Goal: Transaction & Acquisition: Purchase product/service

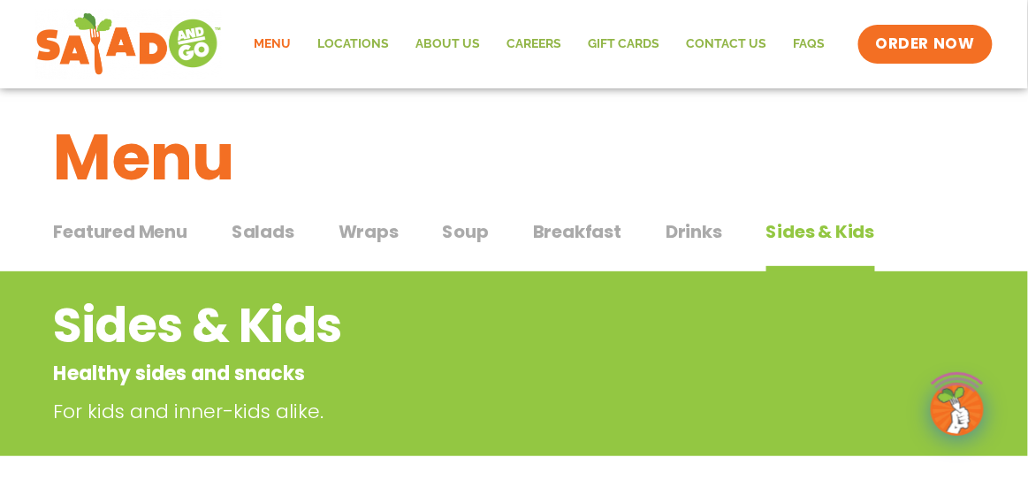
scroll to position [18, 0]
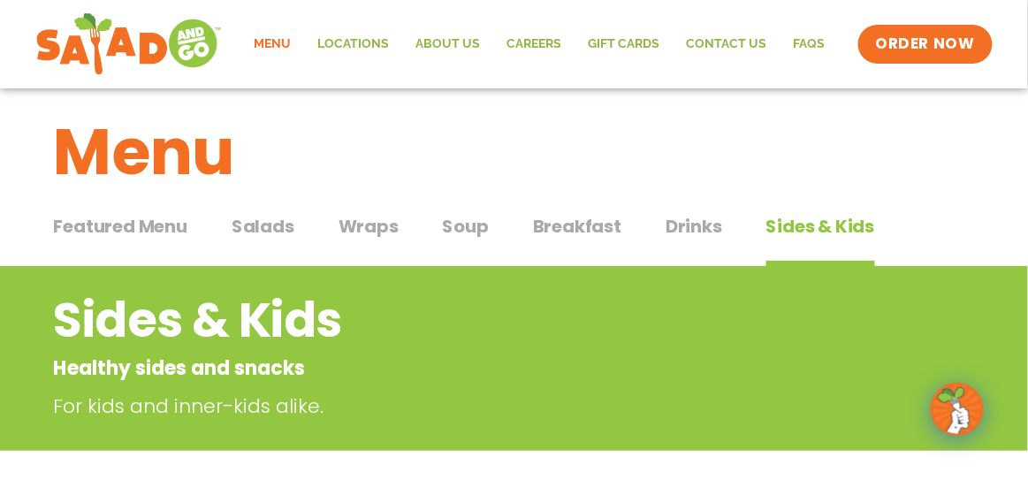
click at [149, 226] on span "Featured Menu" at bounding box center [120, 226] width 133 height 27
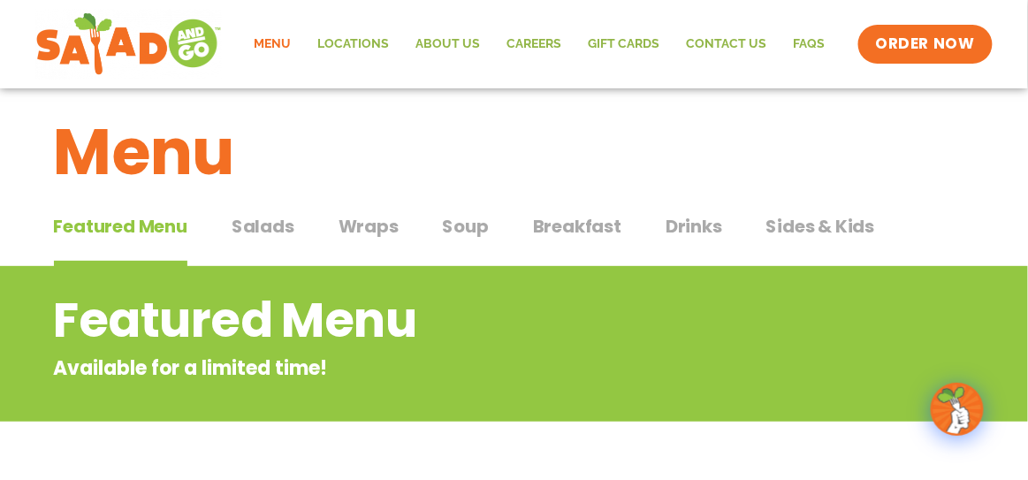
scroll to position [28, 0]
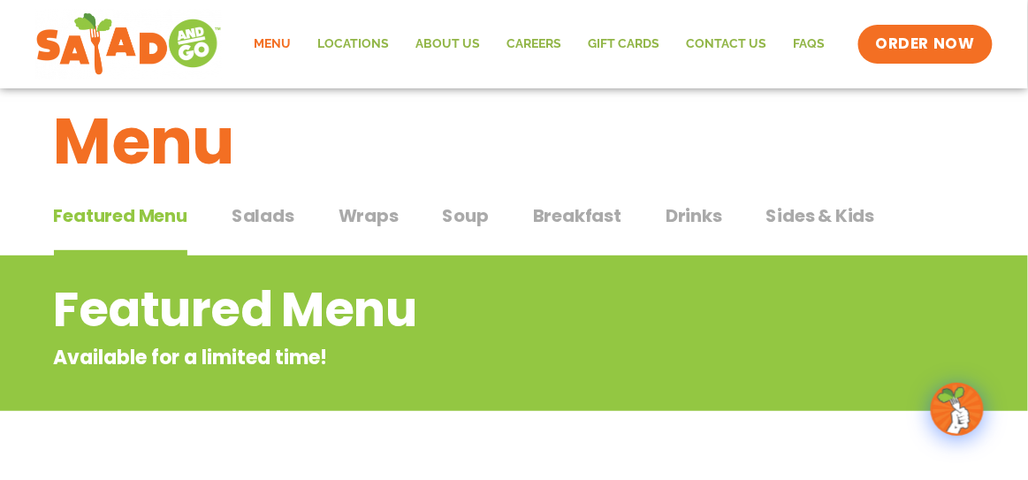
click at [274, 204] on span "Salads" at bounding box center [263, 215] width 63 height 27
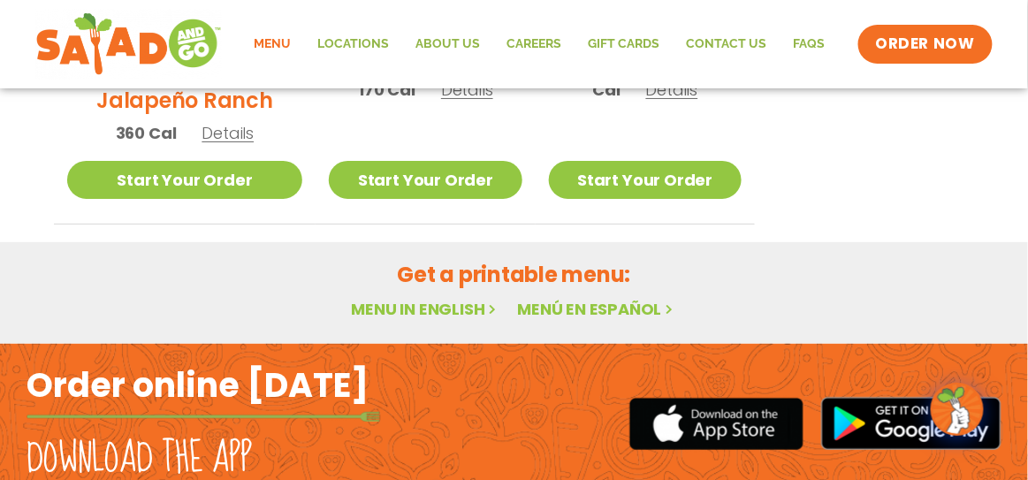
scroll to position [1607, 0]
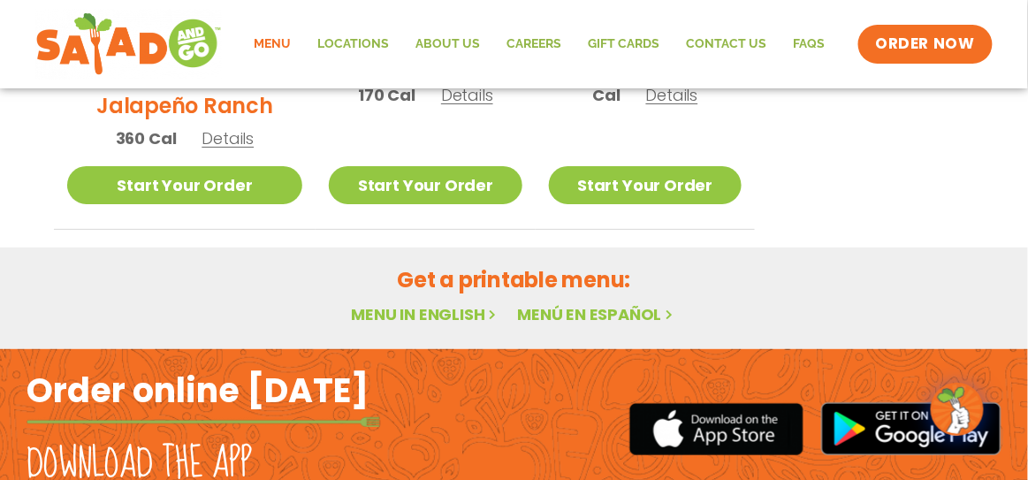
click at [417, 303] on link "Menu in English" at bounding box center [425, 314] width 148 height 22
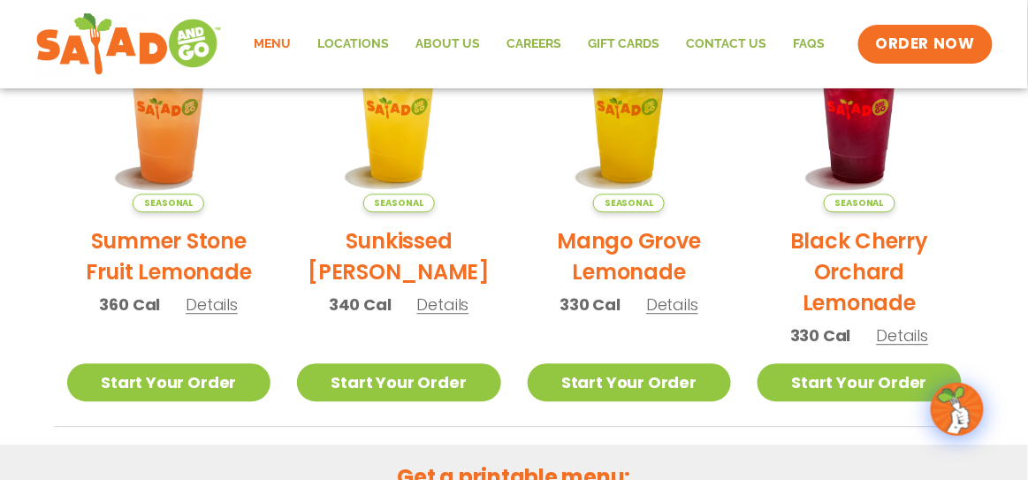
scroll to position [909, 0]
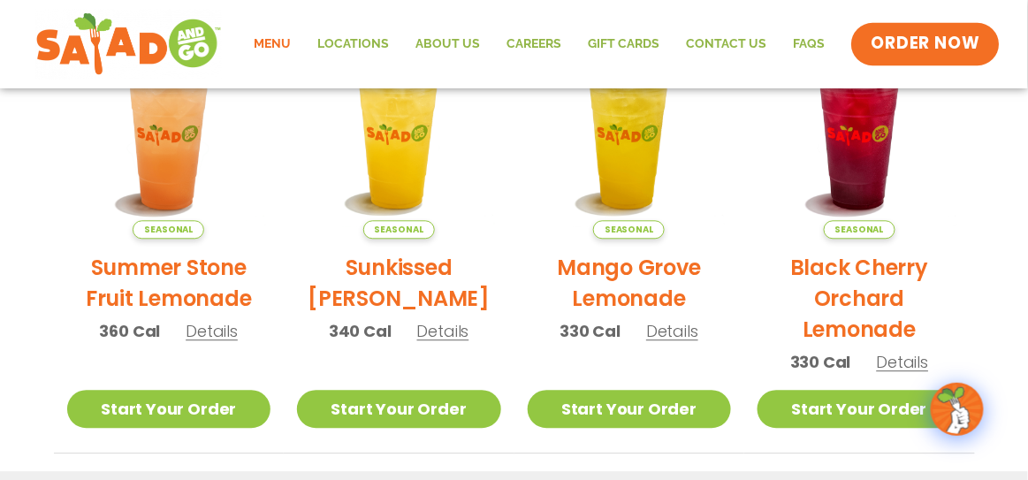
click at [917, 49] on span "ORDER NOW" at bounding box center [925, 44] width 110 height 23
